Goal: Check status: Check status

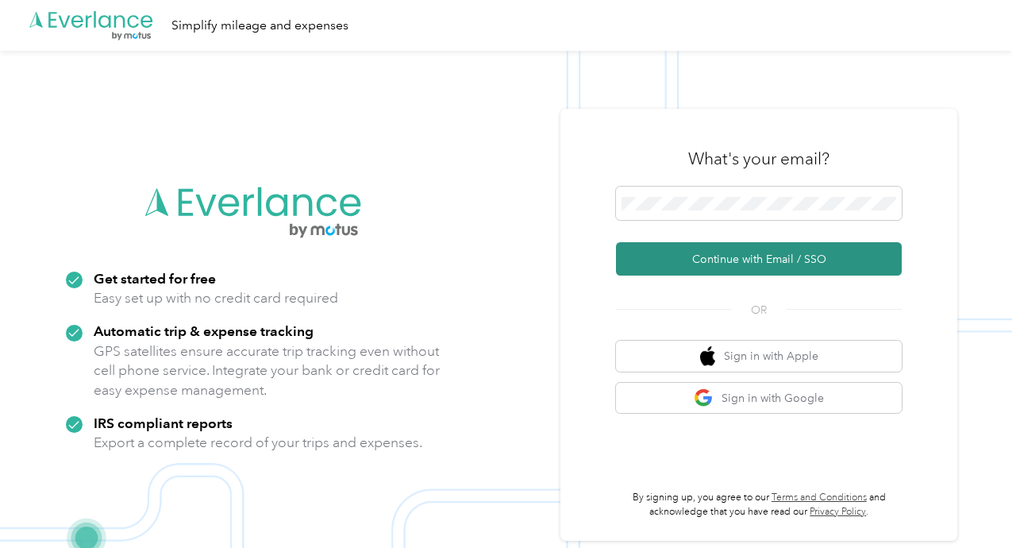
click at [670, 254] on button "Continue with Email / SSO" at bounding box center [759, 258] width 286 height 33
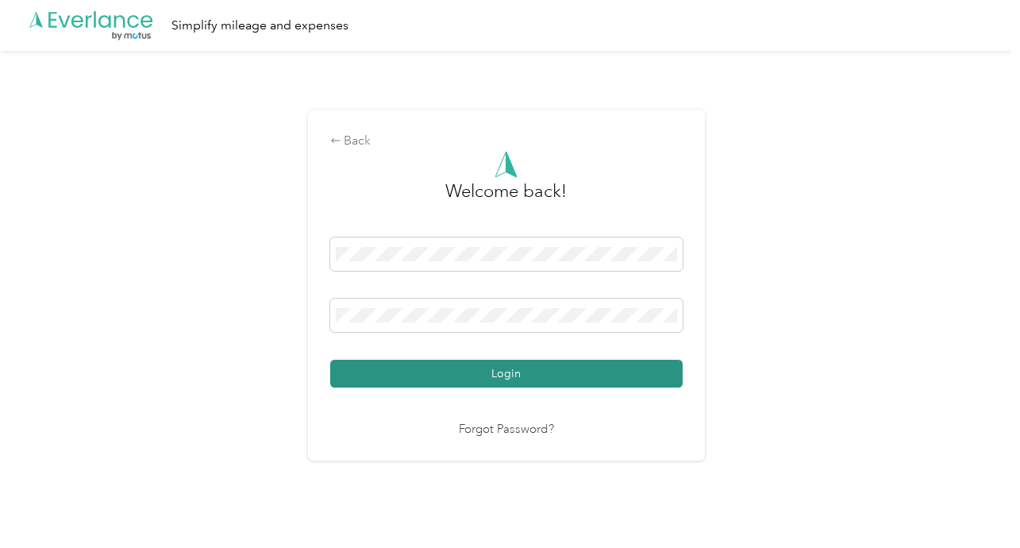
click at [631, 381] on button "Login" at bounding box center [506, 374] width 352 height 28
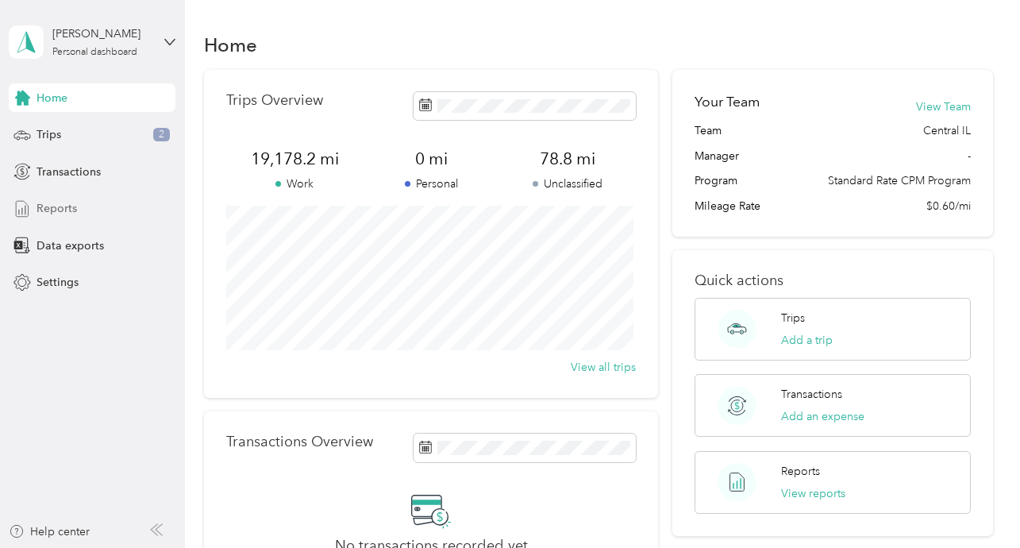
click at [49, 216] on span "Reports" at bounding box center [57, 208] width 40 height 17
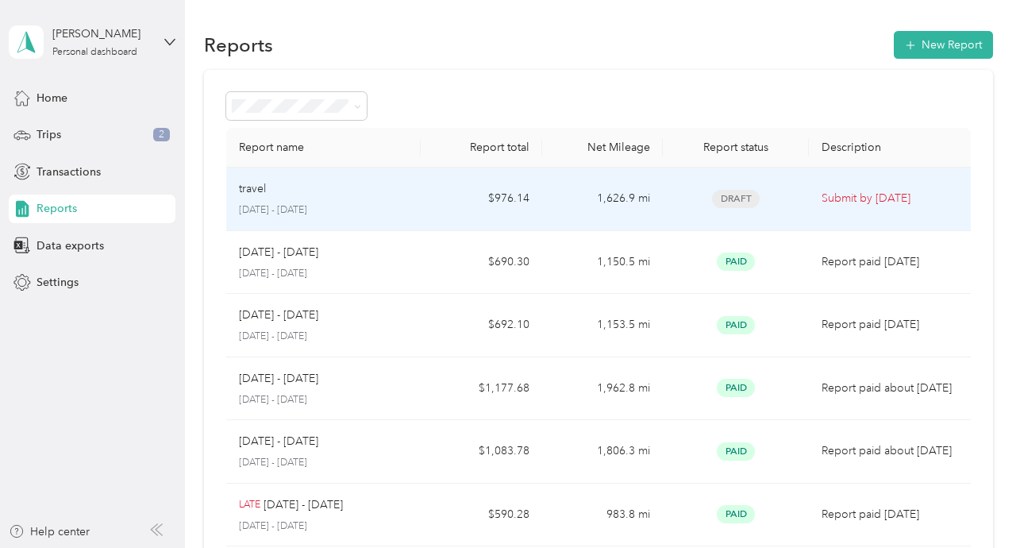
click at [867, 201] on p "Submit by [DATE]" at bounding box center [889, 198] width 137 height 17
